Goal: Task Accomplishment & Management: Use online tool/utility

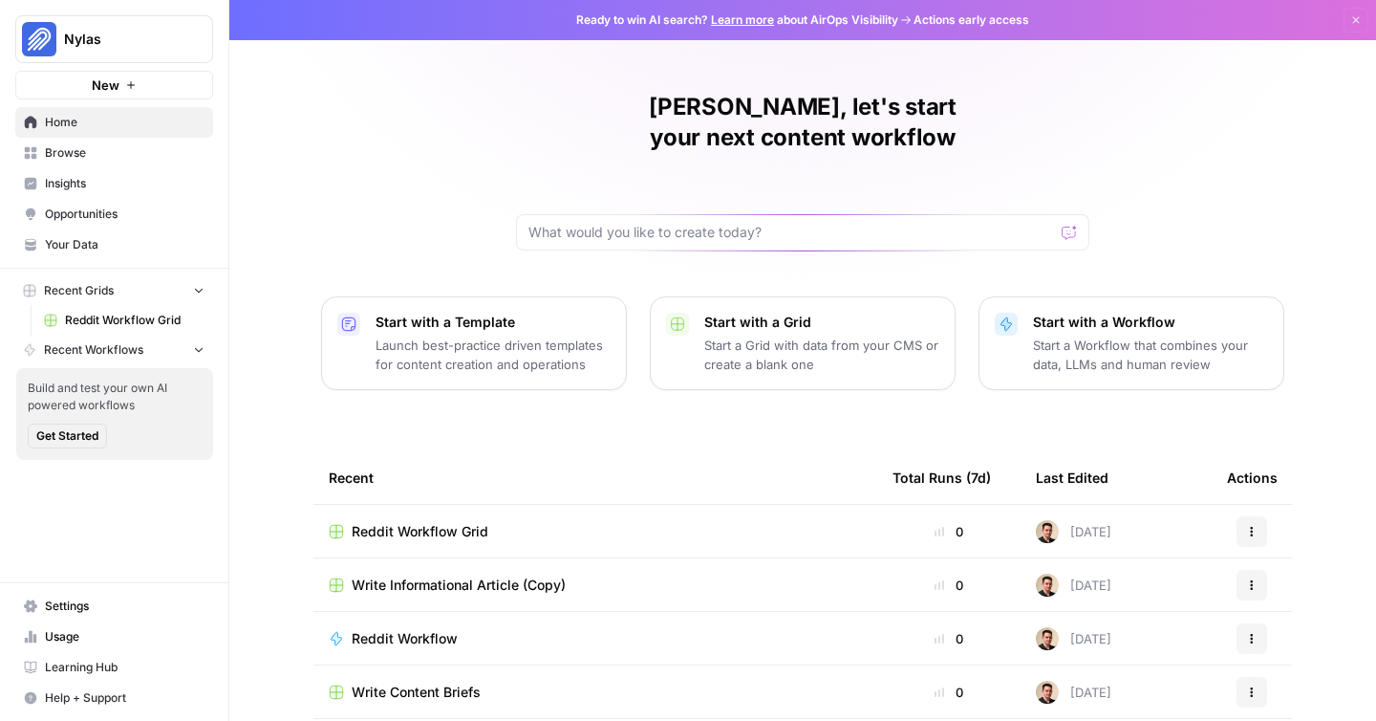
click at [110, 210] on span "Opportunities" at bounding box center [125, 213] width 160 height 17
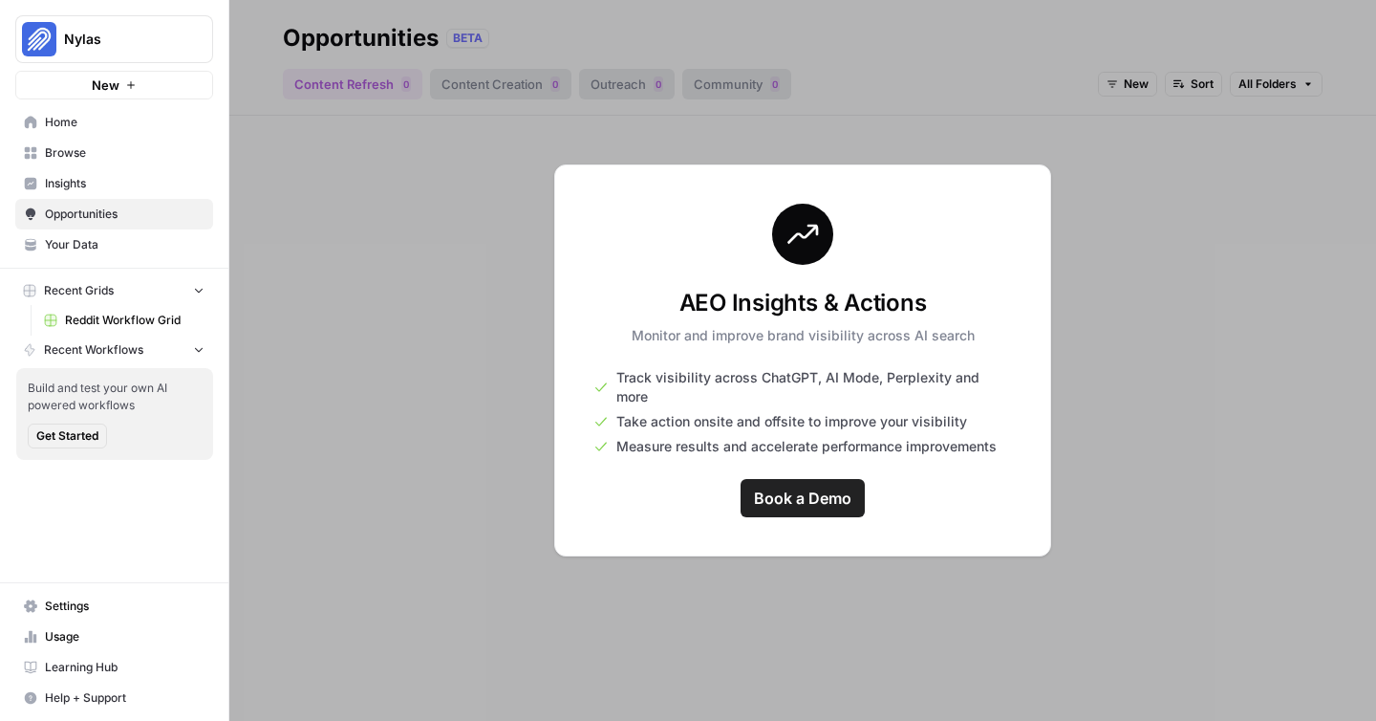
click at [101, 195] on link "Insights" at bounding box center [114, 183] width 198 height 31
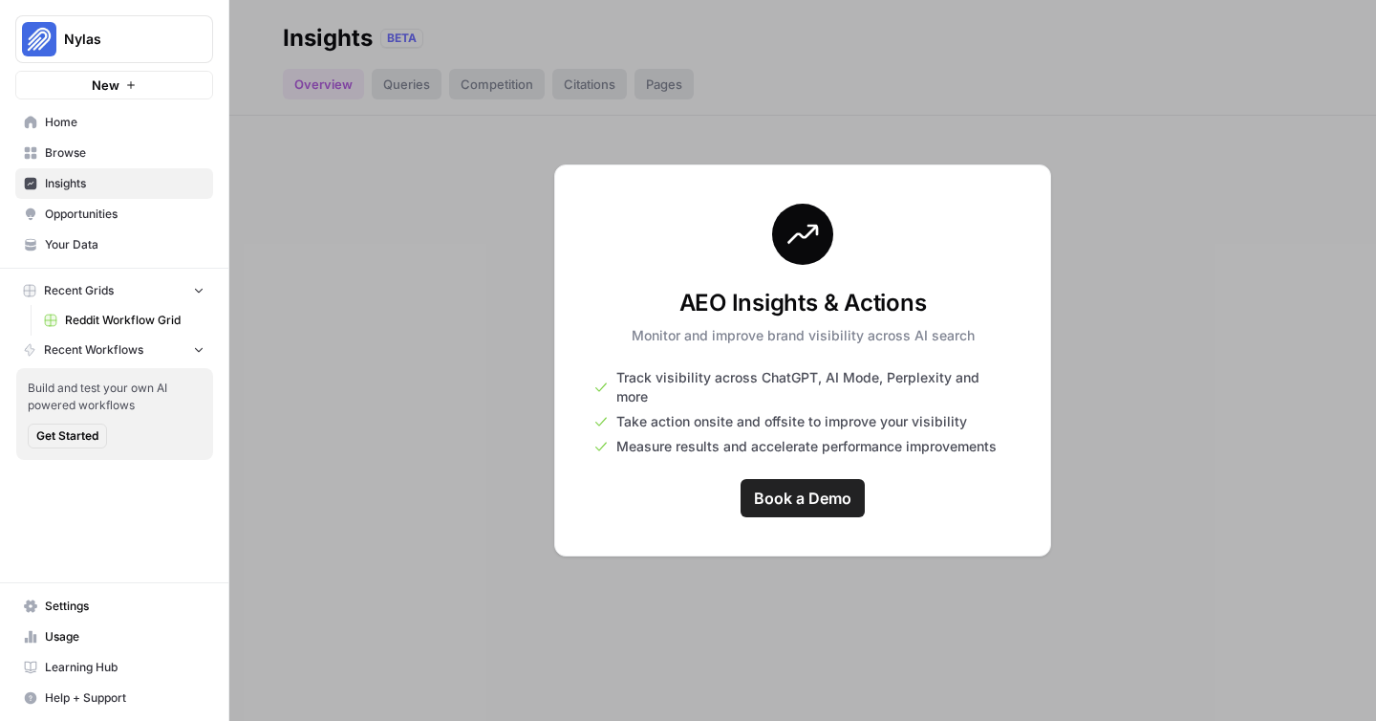
click at [106, 162] on link "Browse" at bounding box center [114, 153] width 198 height 31
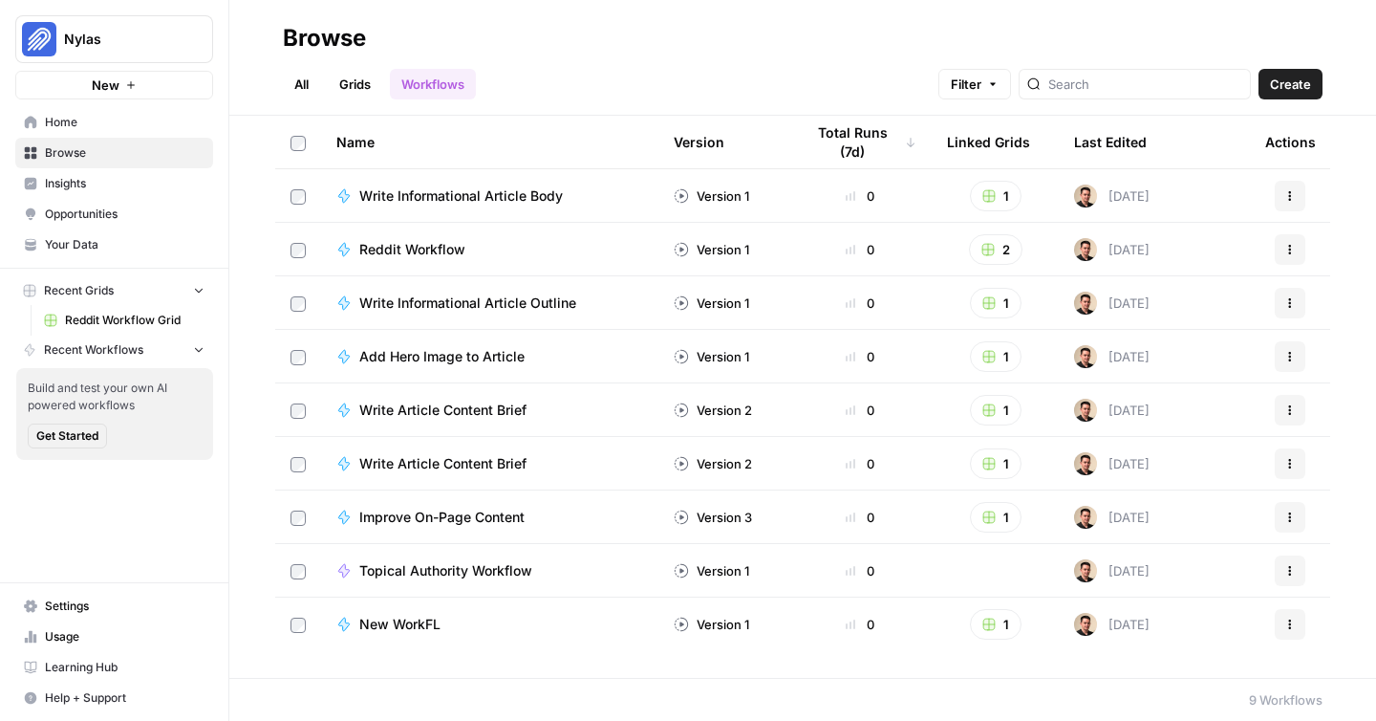
click at [101, 253] on link "Your Data" at bounding box center [114, 244] width 198 height 31
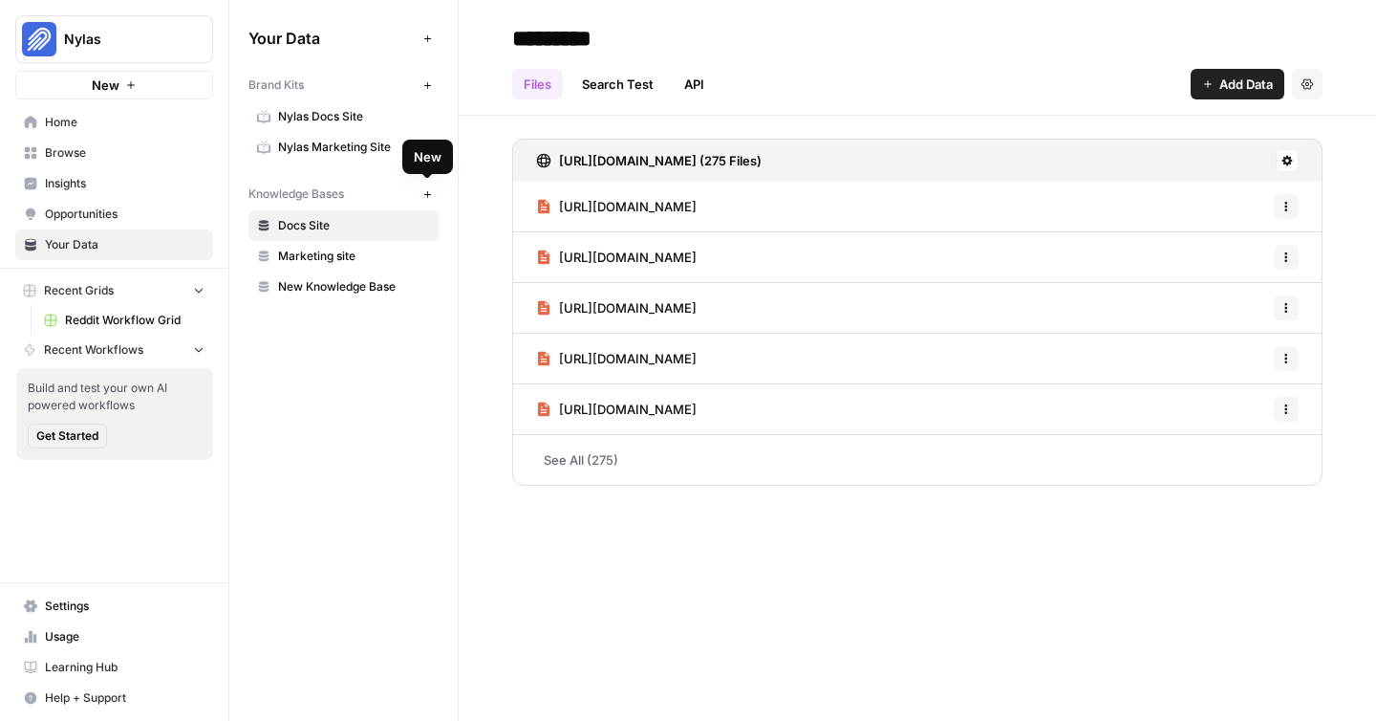
click at [436, 190] on button "New" at bounding box center [427, 194] width 23 height 23
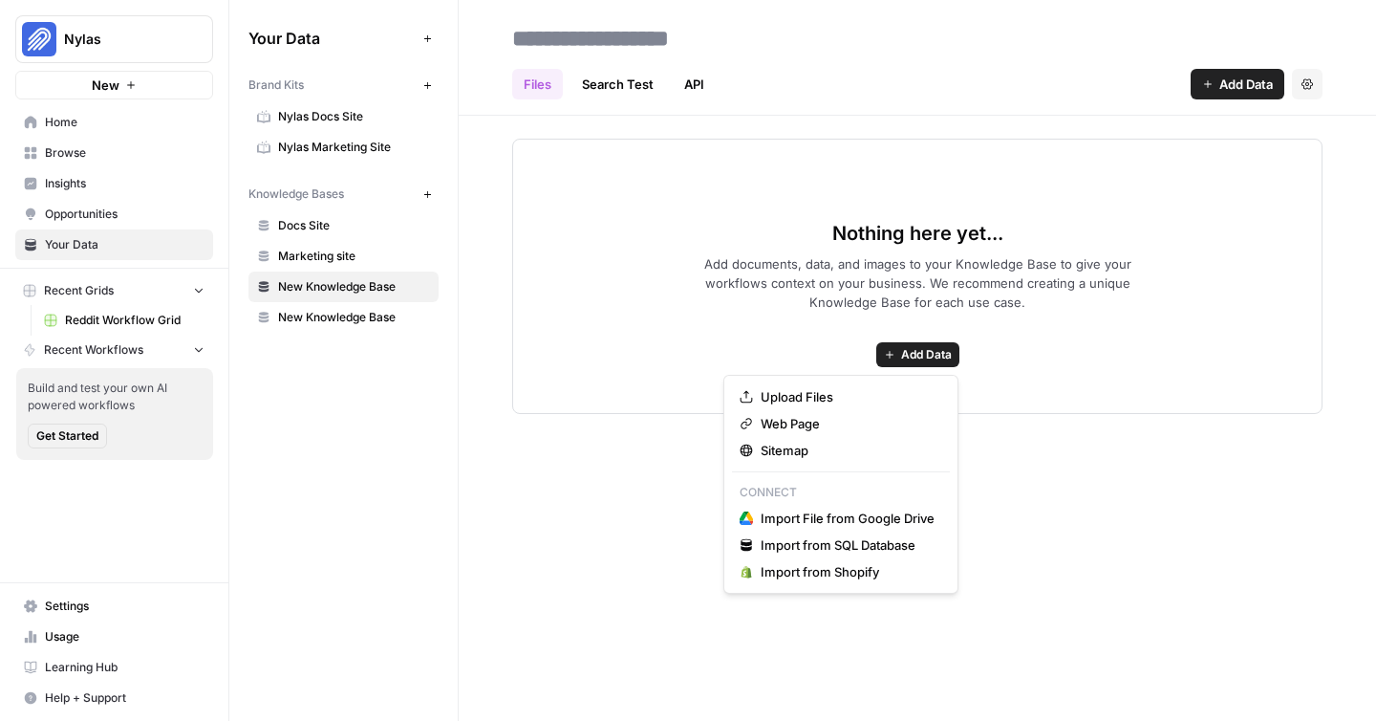
click at [932, 358] on span "Add Data" at bounding box center [926, 354] width 51 height 17
click at [791, 448] on span "Sitemap" at bounding box center [848, 450] width 174 height 19
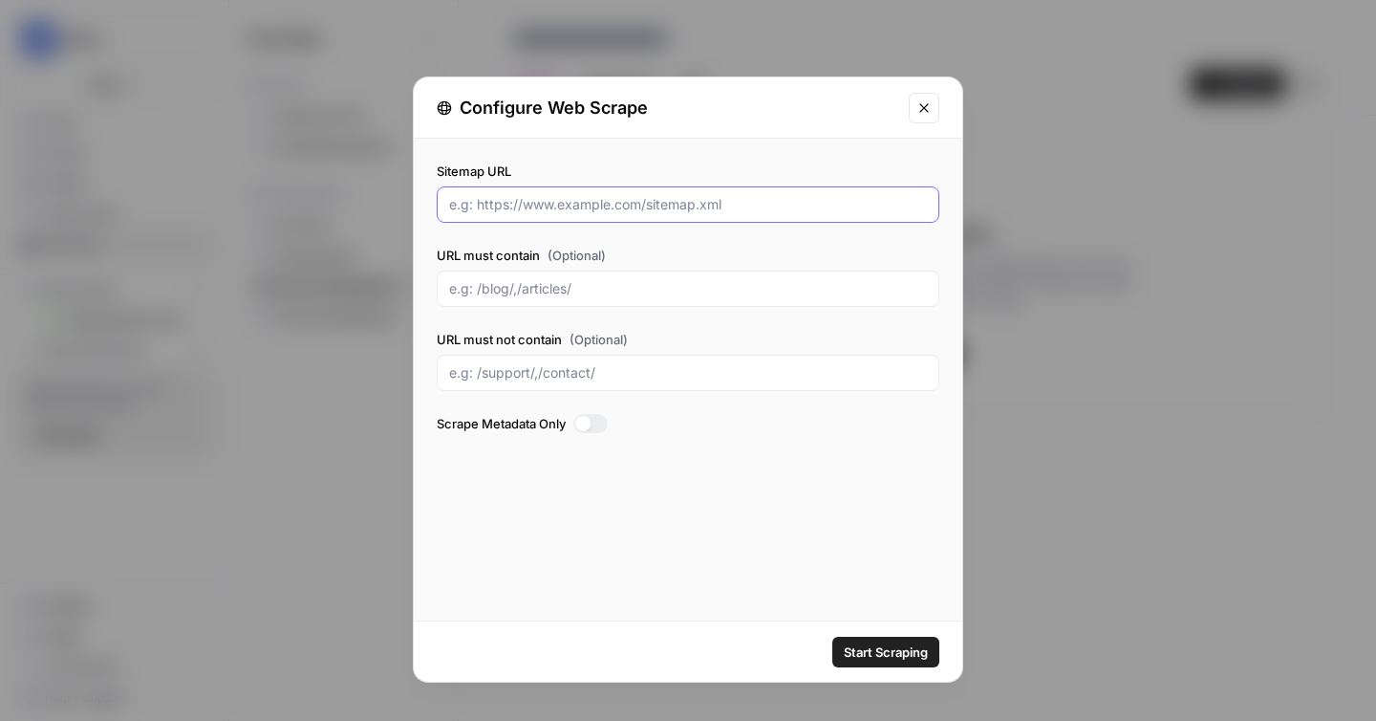
click at [528, 205] on input "Sitemap URL" at bounding box center [688, 204] width 478 height 19
paste input "[URL][DOMAIN_NAME]"
type input "[URL][DOMAIN_NAME]"
click at [880, 659] on span "Start Scraping" at bounding box center [886, 651] width 84 height 19
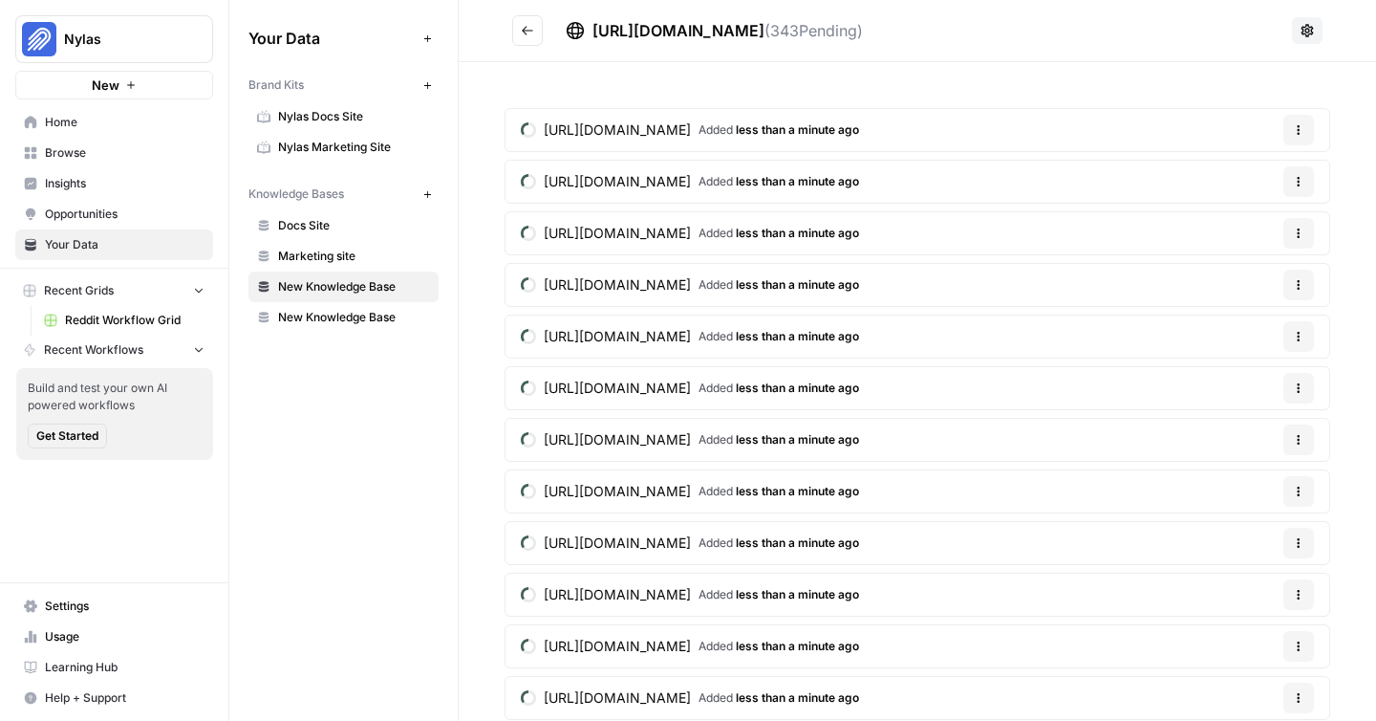
click at [524, 34] on icon "Go back" at bounding box center [527, 30] width 13 height 13
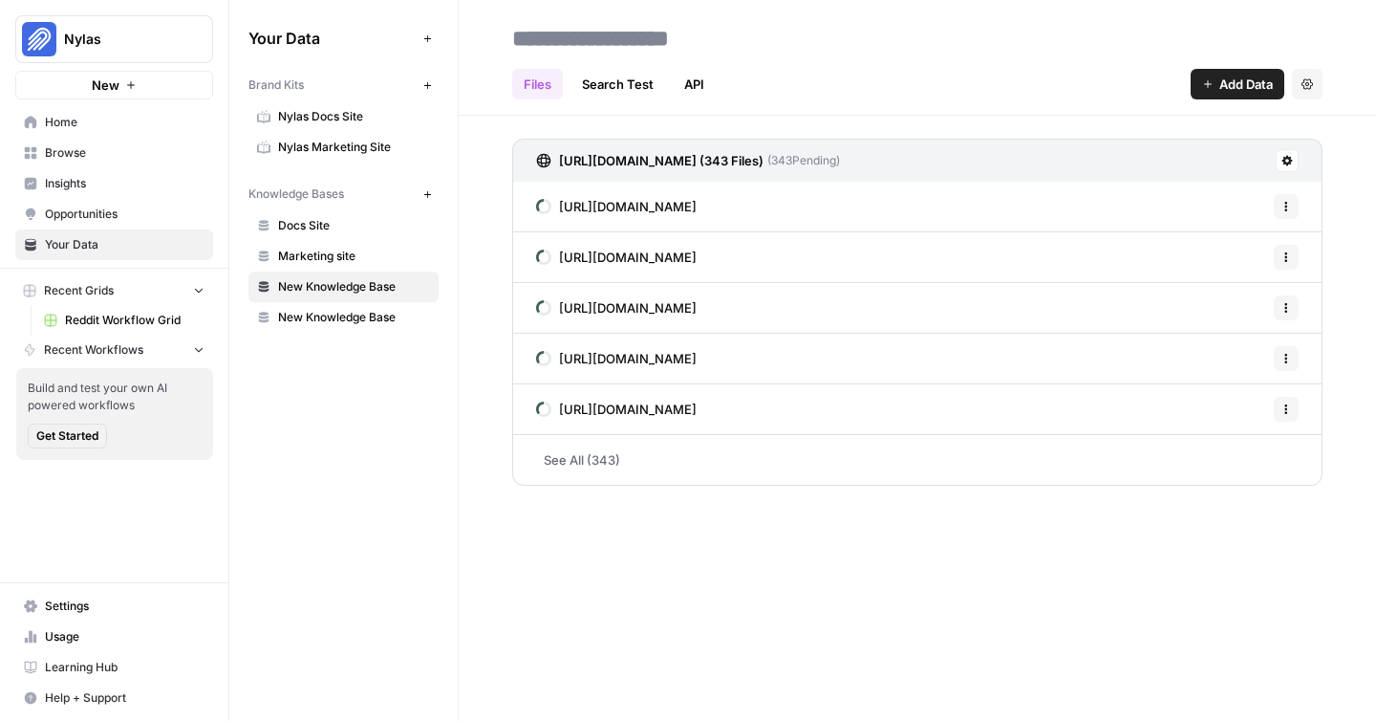
click at [609, 34] on input at bounding box center [658, 38] width 306 height 38
type input "**********"
click at [1303, 92] on button "Settings" at bounding box center [1307, 84] width 31 height 31
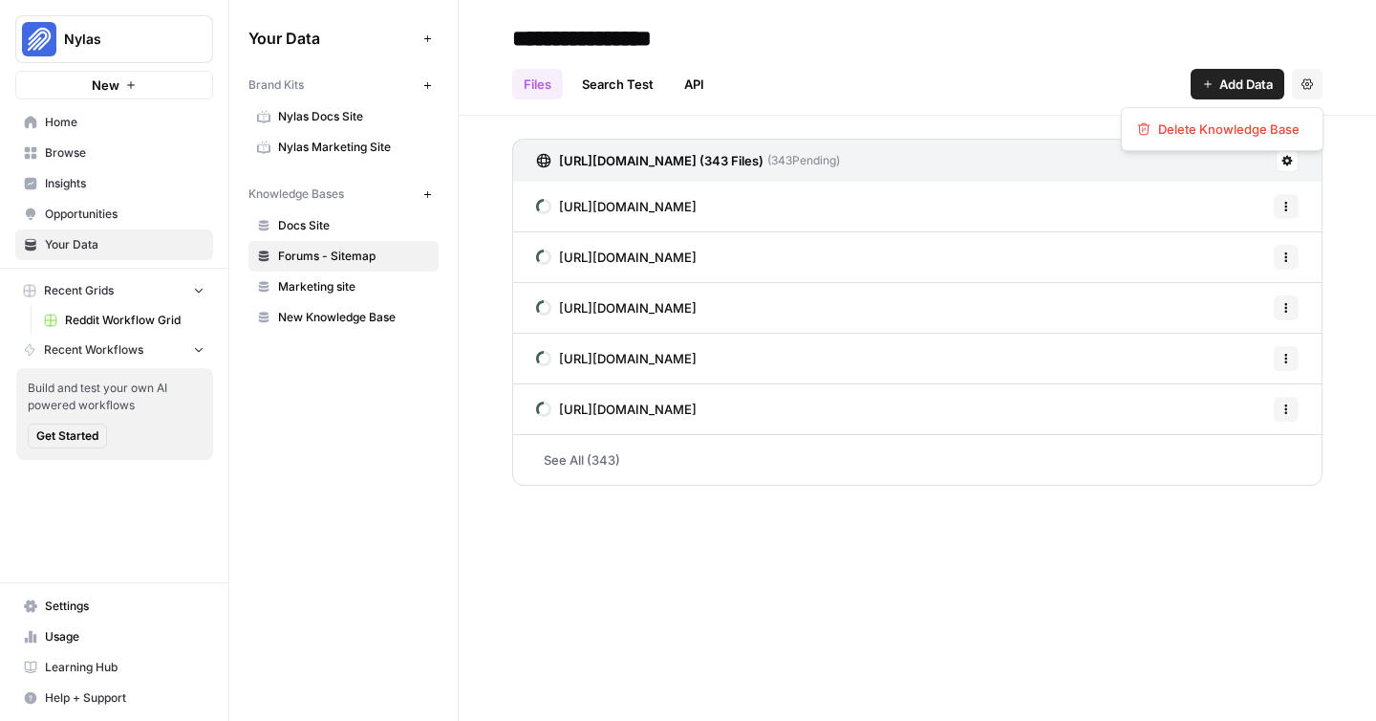
click at [1058, 87] on div "Files Search Test API Add Data Settings" at bounding box center [917, 77] width 811 height 46
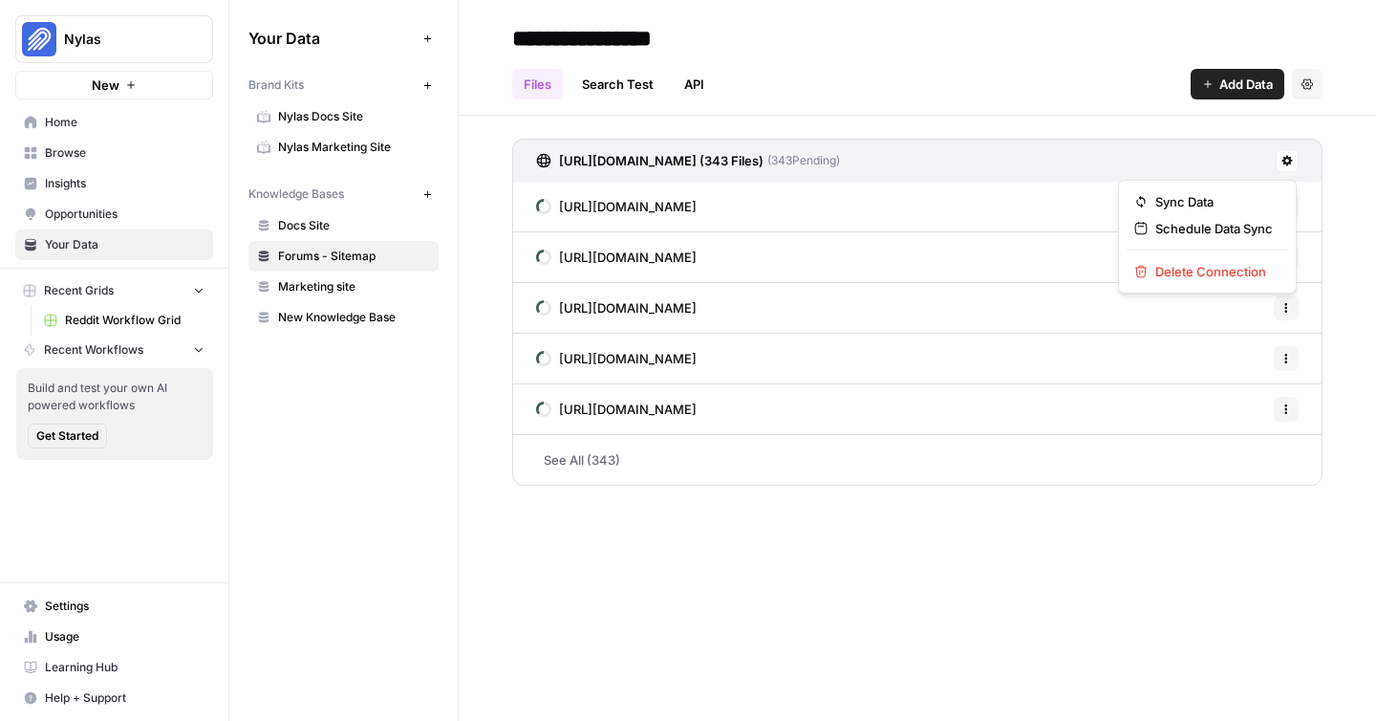
click at [1295, 158] on button at bounding box center [1287, 160] width 23 height 23
click at [1214, 232] on span "Schedule Data Sync" at bounding box center [1215, 228] width 118 height 19
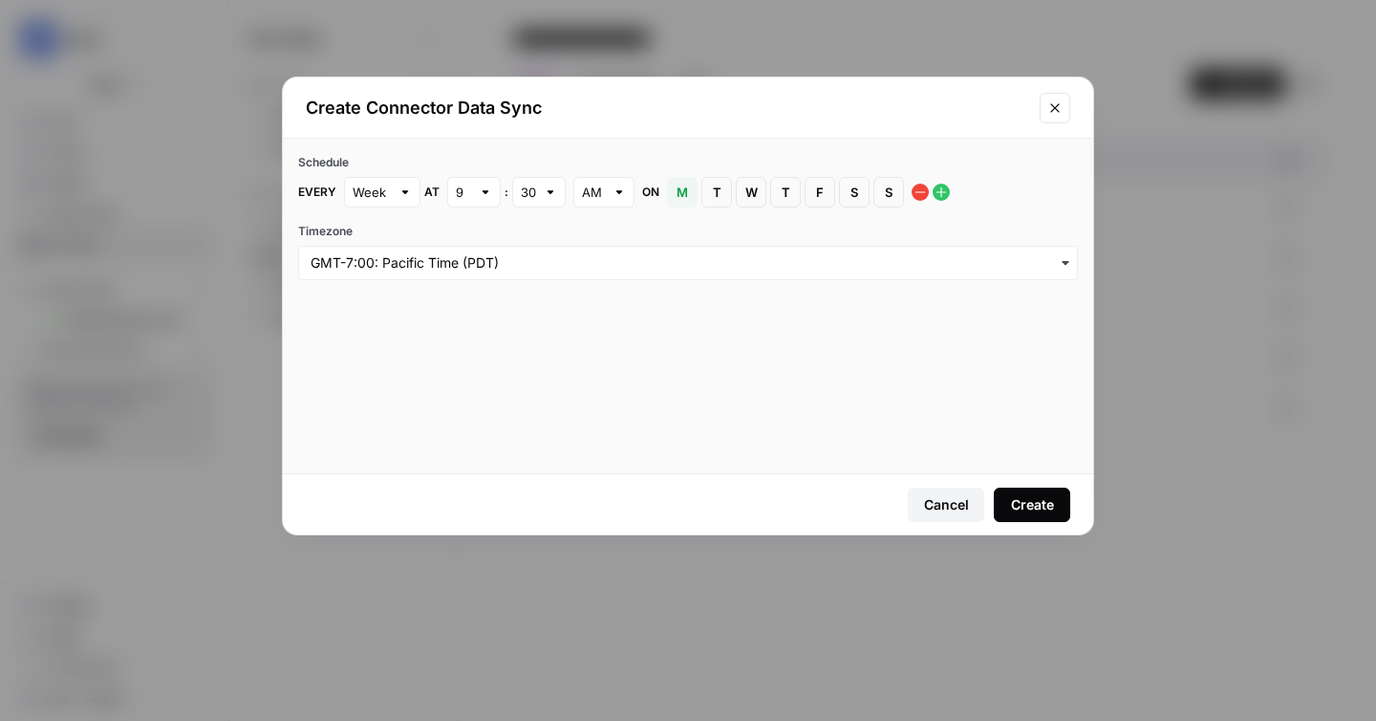
click at [397, 204] on div "Week" at bounding box center [382, 192] width 76 height 31
click at [382, 268] on span "Day" at bounding box center [378, 263] width 36 height 19
type input "Day"
click at [471, 184] on div "9" at bounding box center [474, 192] width 54 height 31
click at [472, 425] on span "8" at bounding box center [469, 424] width 13 height 19
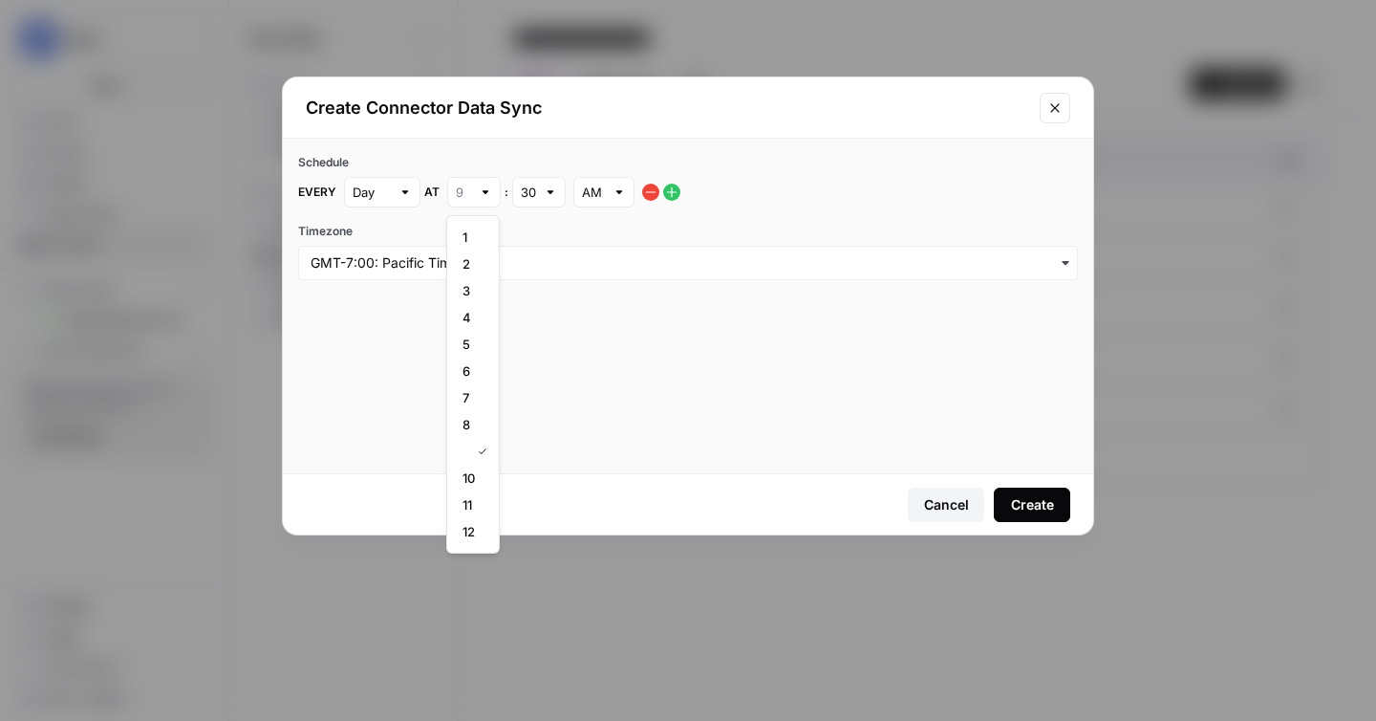
type input "8"
click at [552, 187] on div at bounding box center [550, 192] width 13 height 19
click at [541, 237] on div "00" at bounding box center [538, 236] width 21 height 19
type input "00"
click at [764, 270] on input "Timezone" at bounding box center [688, 262] width 755 height 19
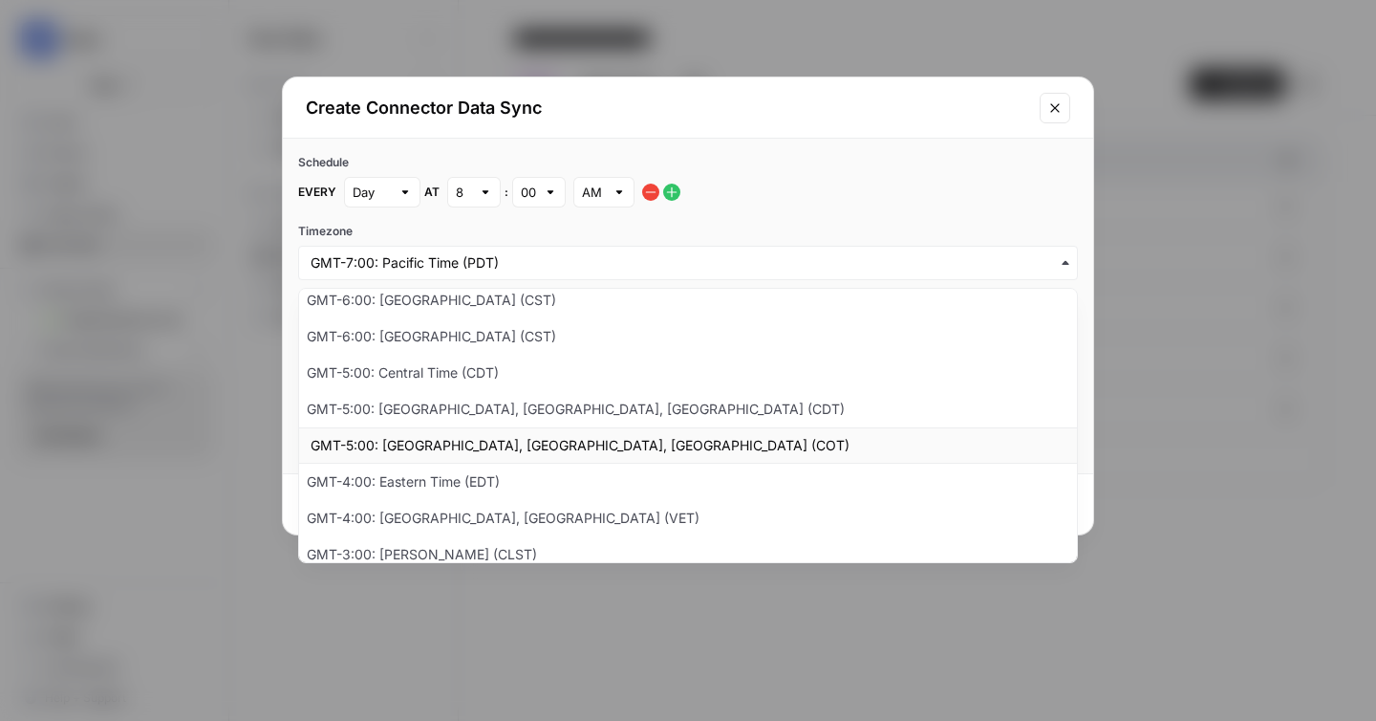
scroll to position [357, 0]
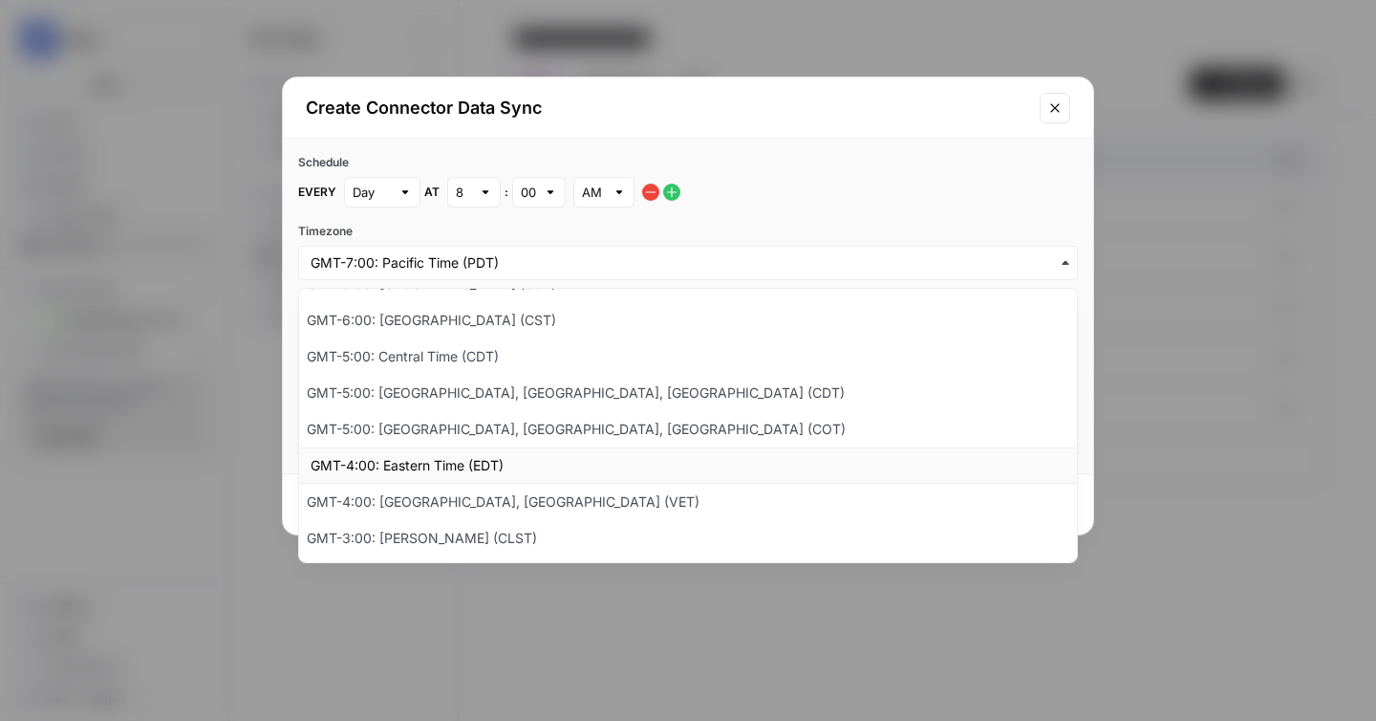
click at [638, 462] on div "GMT-4:00: Eastern Time (EDT)" at bounding box center [688, 465] width 778 height 36
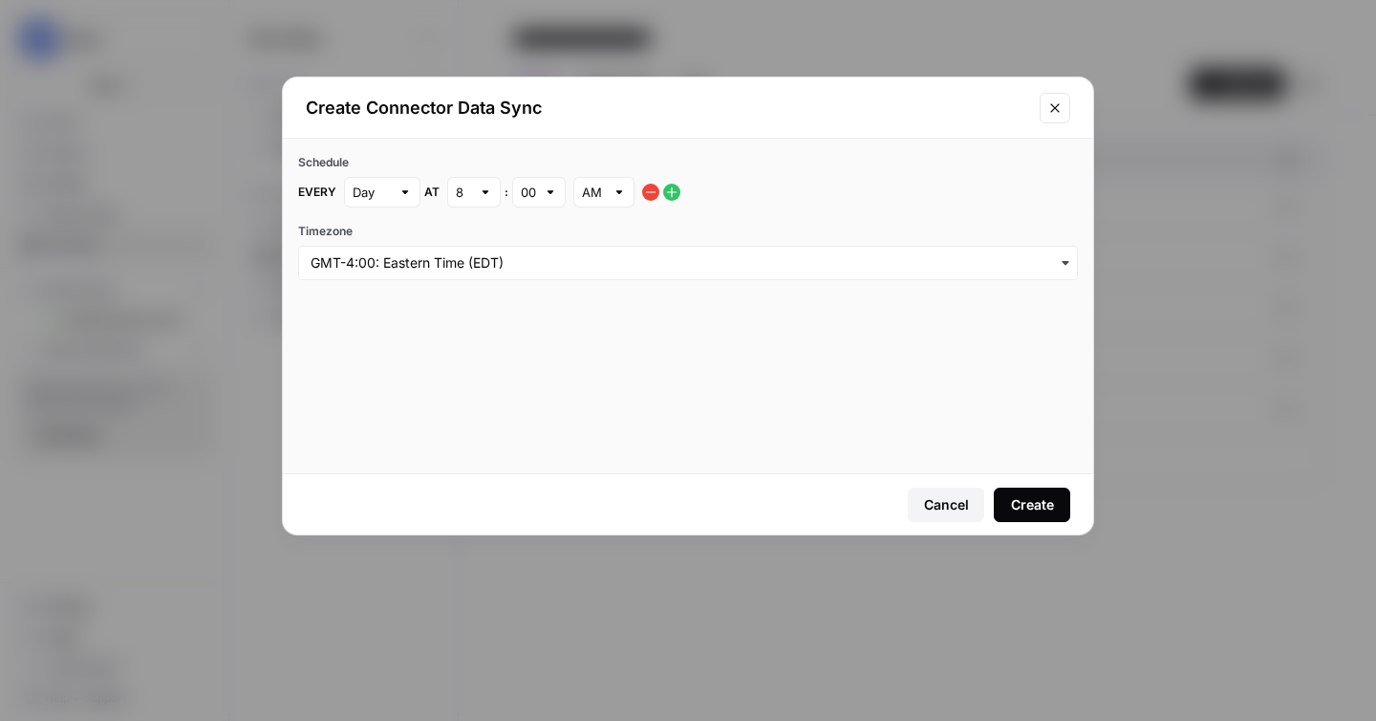
click at [1052, 501] on div "Create" at bounding box center [1032, 504] width 43 height 19
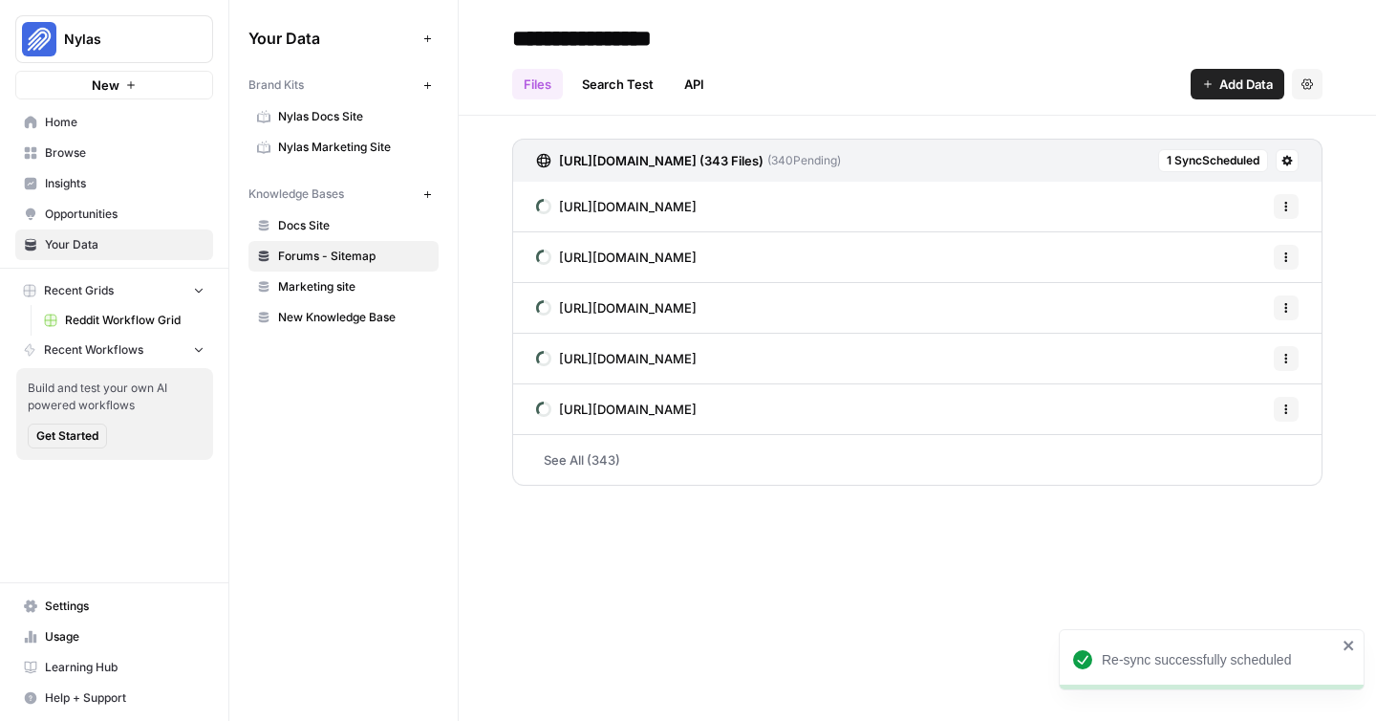
click at [428, 198] on icon "button" at bounding box center [427, 194] width 11 height 11
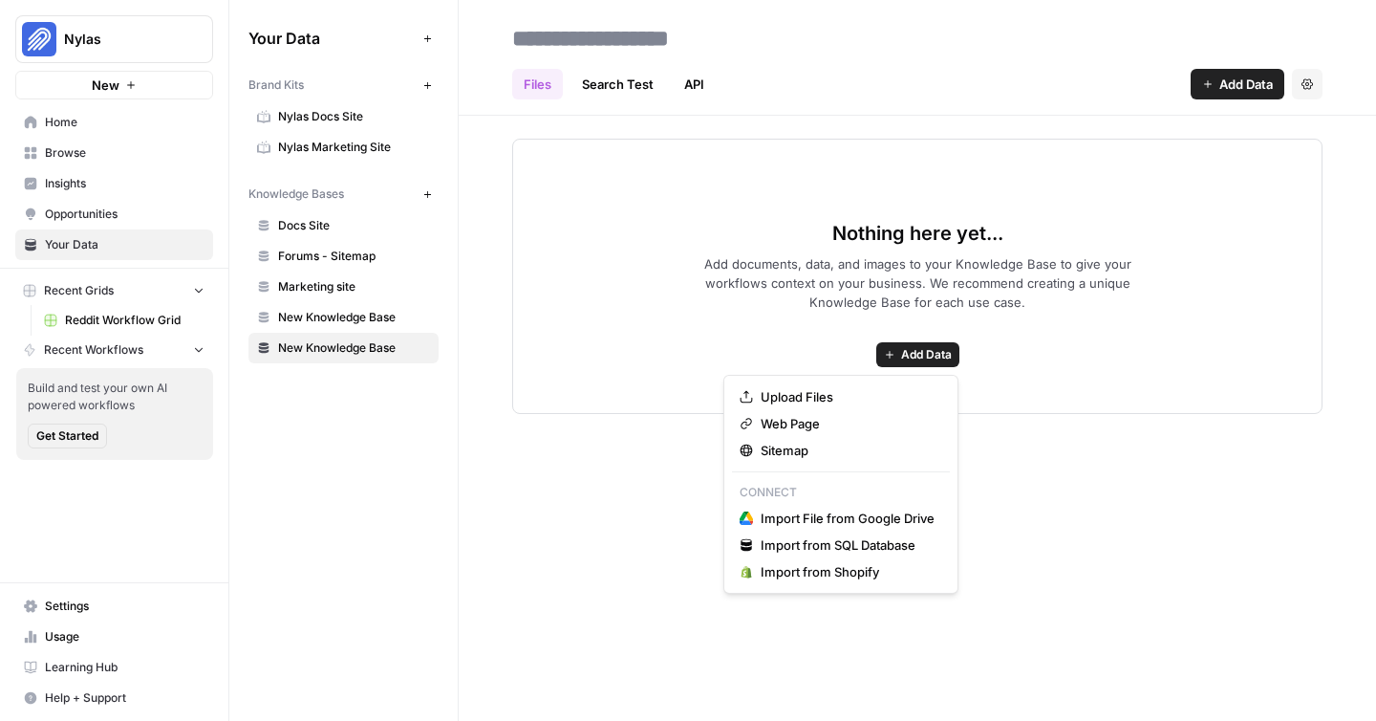
click at [896, 357] on button "Add Data" at bounding box center [917, 354] width 83 height 25
click at [807, 446] on span "Sitemap" at bounding box center [848, 450] width 174 height 19
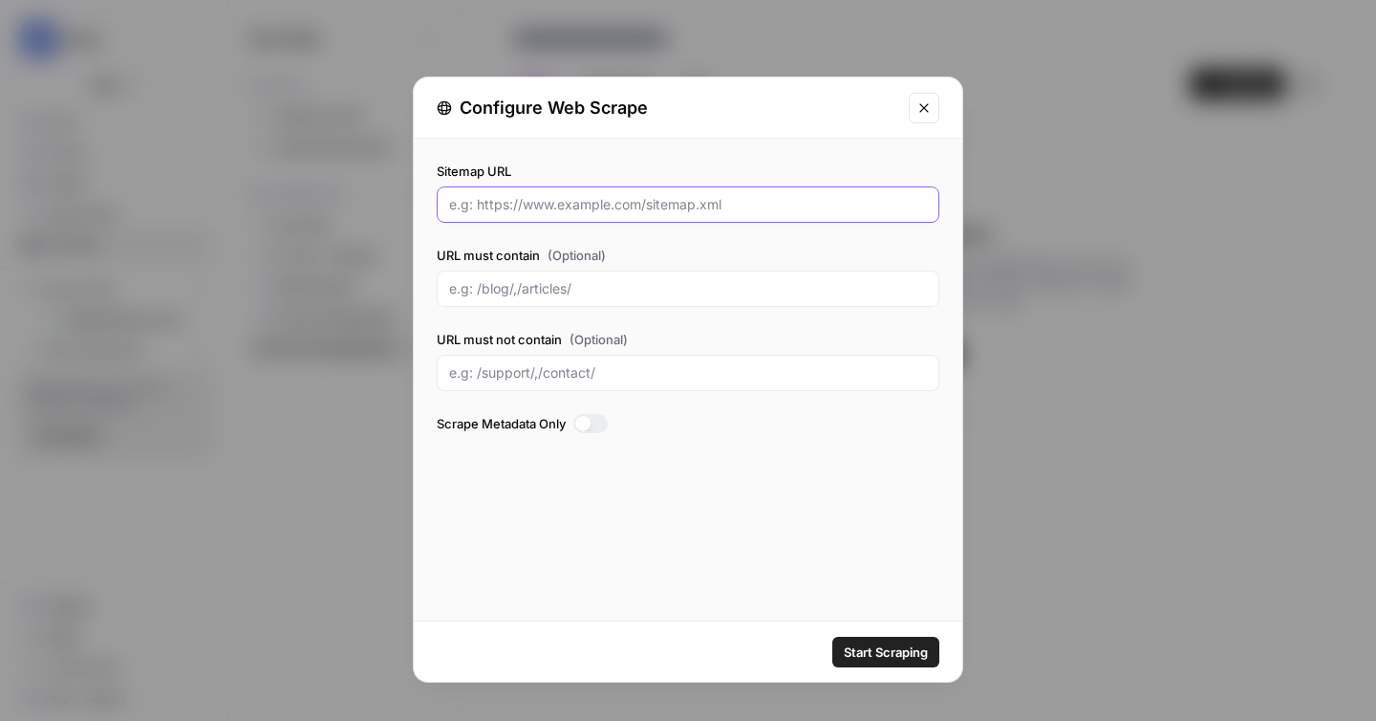
click at [530, 210] on input "Sitemap URL" at bounding box center [688, 204] width 478 height 19
paste input "[URL][DOMAIN_NAME]"
type input "[URL][DOMAIN_NAME]"
click at [871, 651] on span "Start Scraping" at bounding box center [886, 651] width 84 height 19
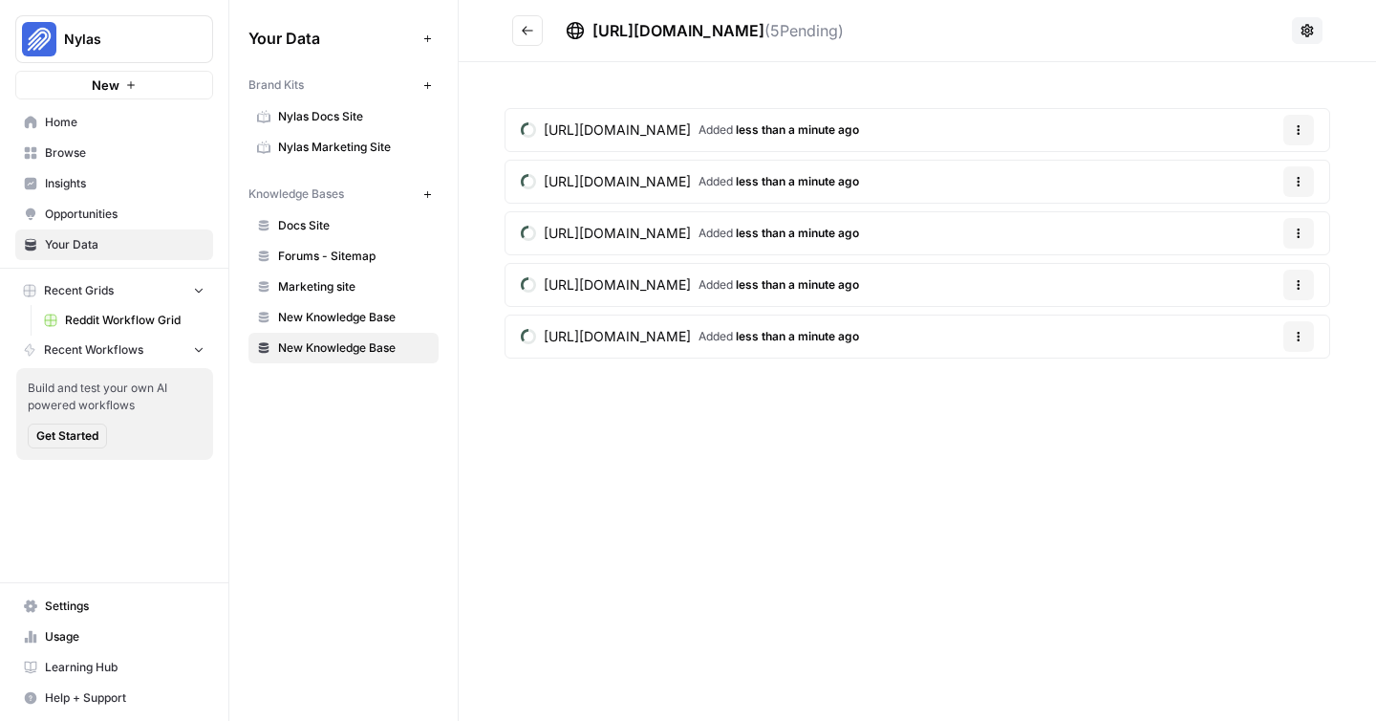
click at [524, 36] on icon "Go back" at bounding box center [527, 30] width 13 height 13
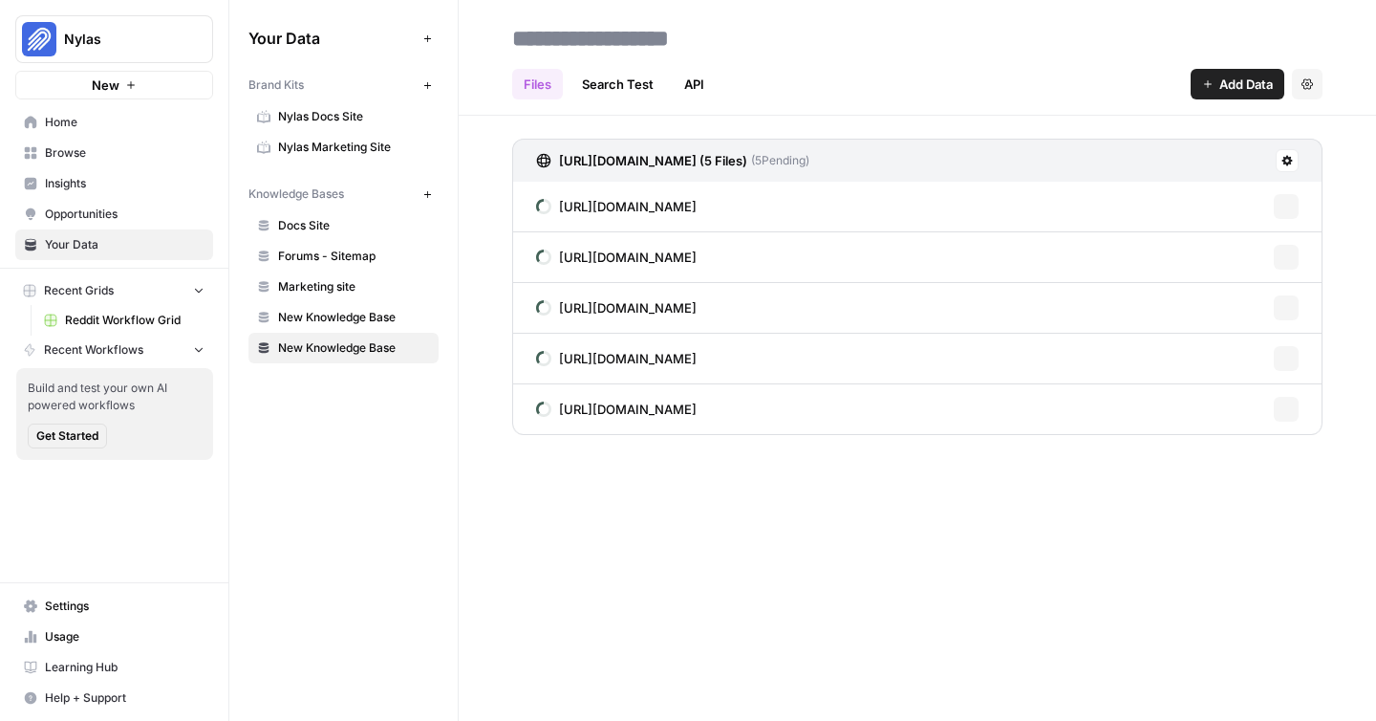
click at [687, 54] on input at bounding box center [658, 38] width 306 height 38
click at [571, 36] on input "**********" at bounding box center [658, 38] width 306 height 38
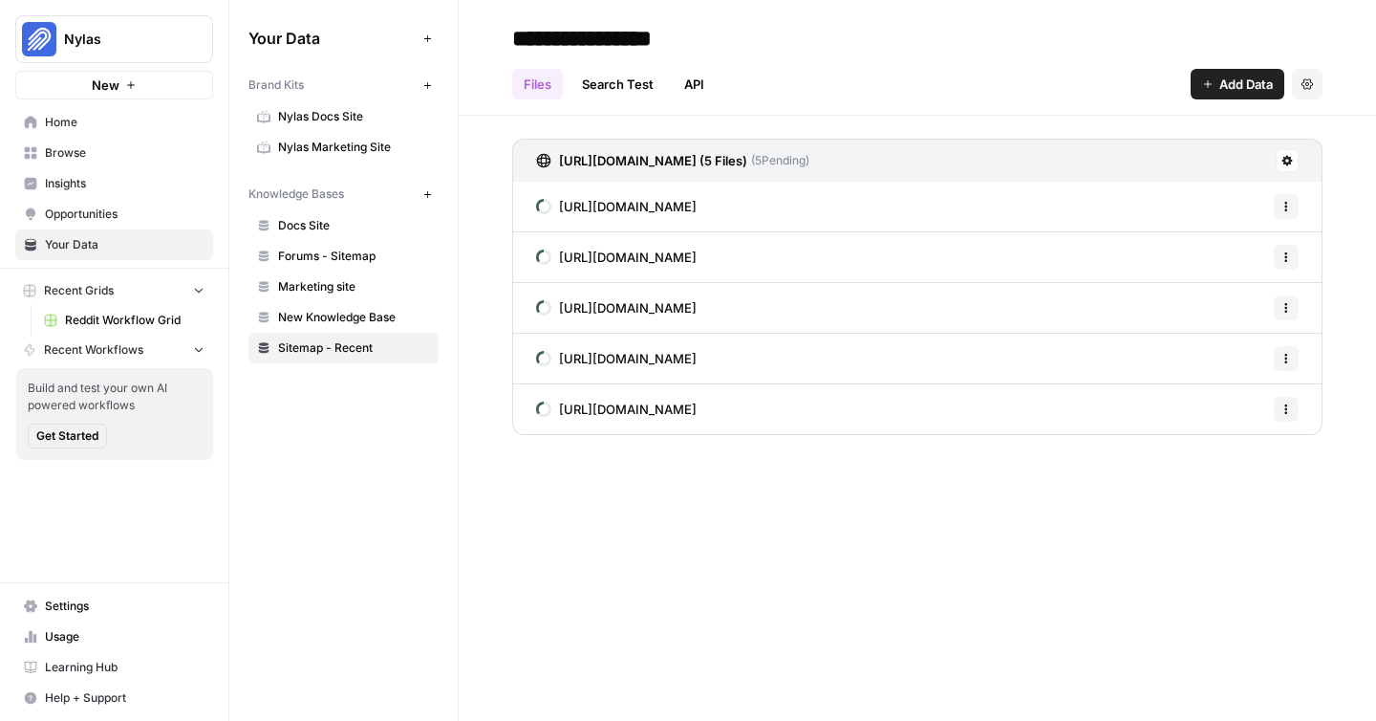
click at [571, 36] on input "**********" at bounding box center [658, 38] width 306 height 38
click at [643, 24] on input "**********" at bounding box center [658, 38] width 306 height 38
type input "**********"
click at [604, 607] on div "**********" at bounding box center [918, 360] width 918 height 721
